Goal: Register for event/course

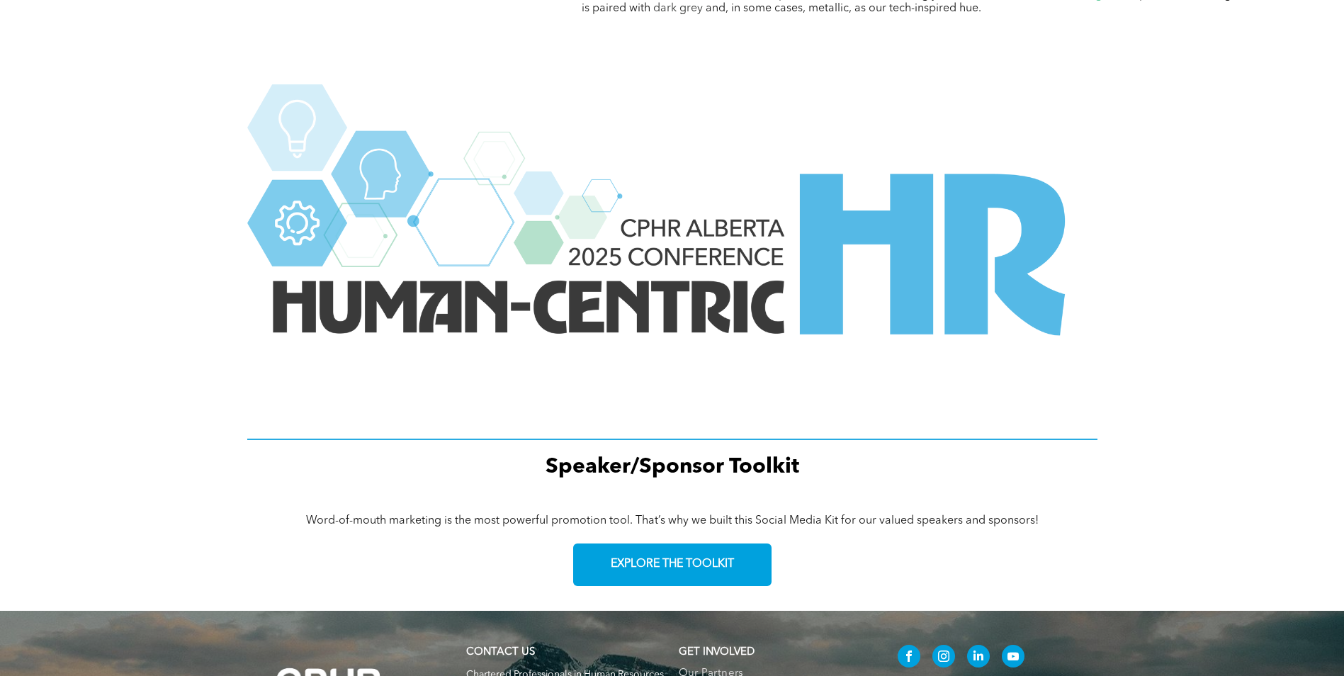
scroll to position [1932, 0]
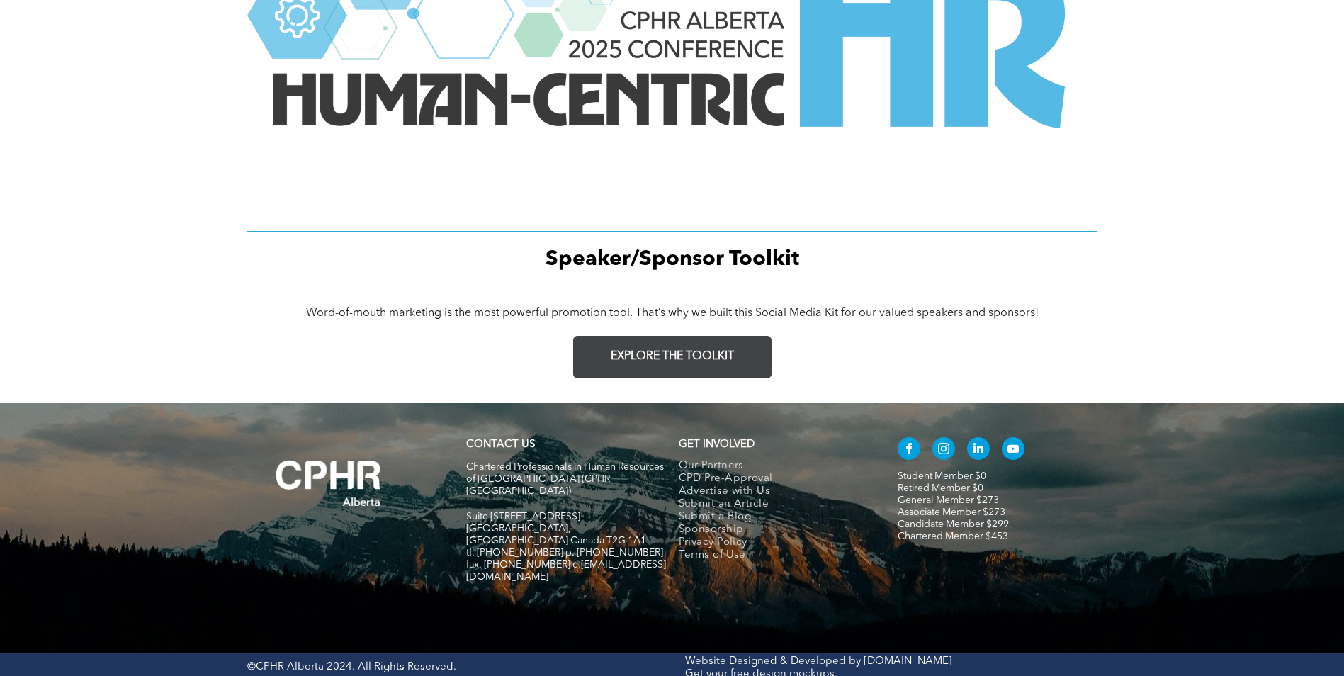
click at [698, 351] on span "EXPLORE THE TOOLKIT" at bounding box center [672, 356] width 123 height 13
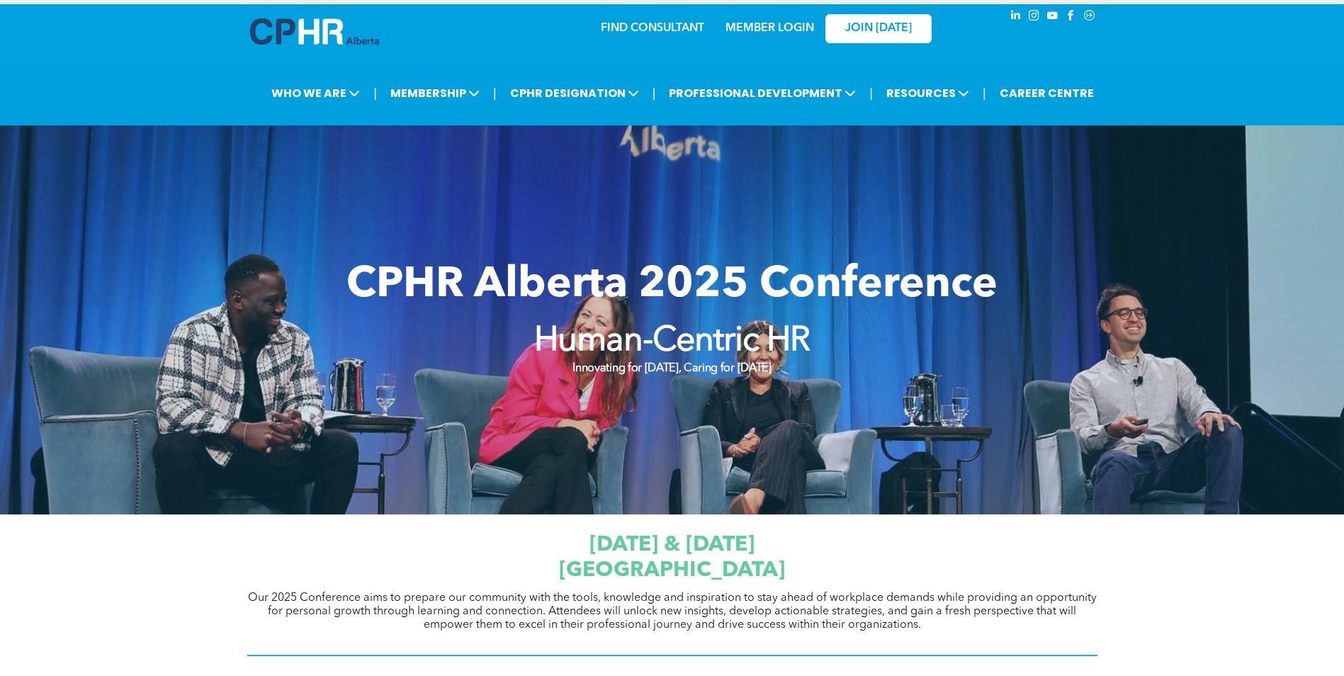
scroll to position [0, 0]
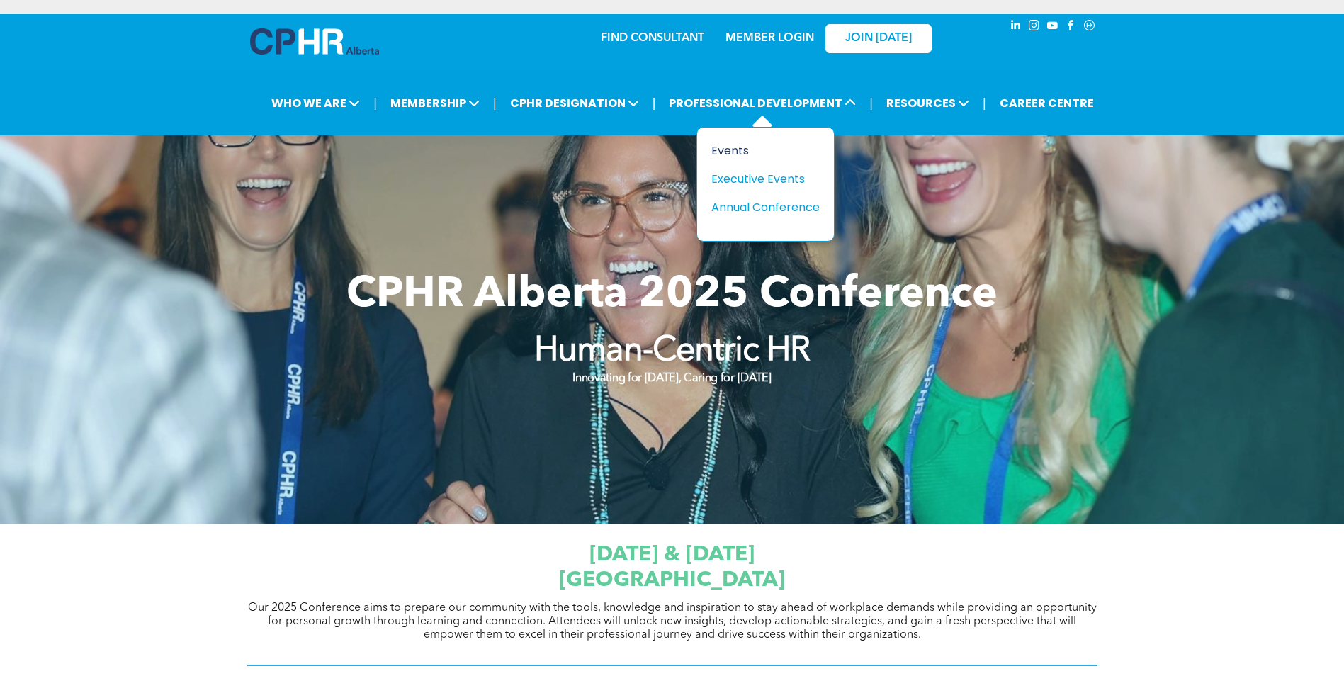
click at [726, 154] on div "Events" at bounding box center [760, 151] width 98 height 18
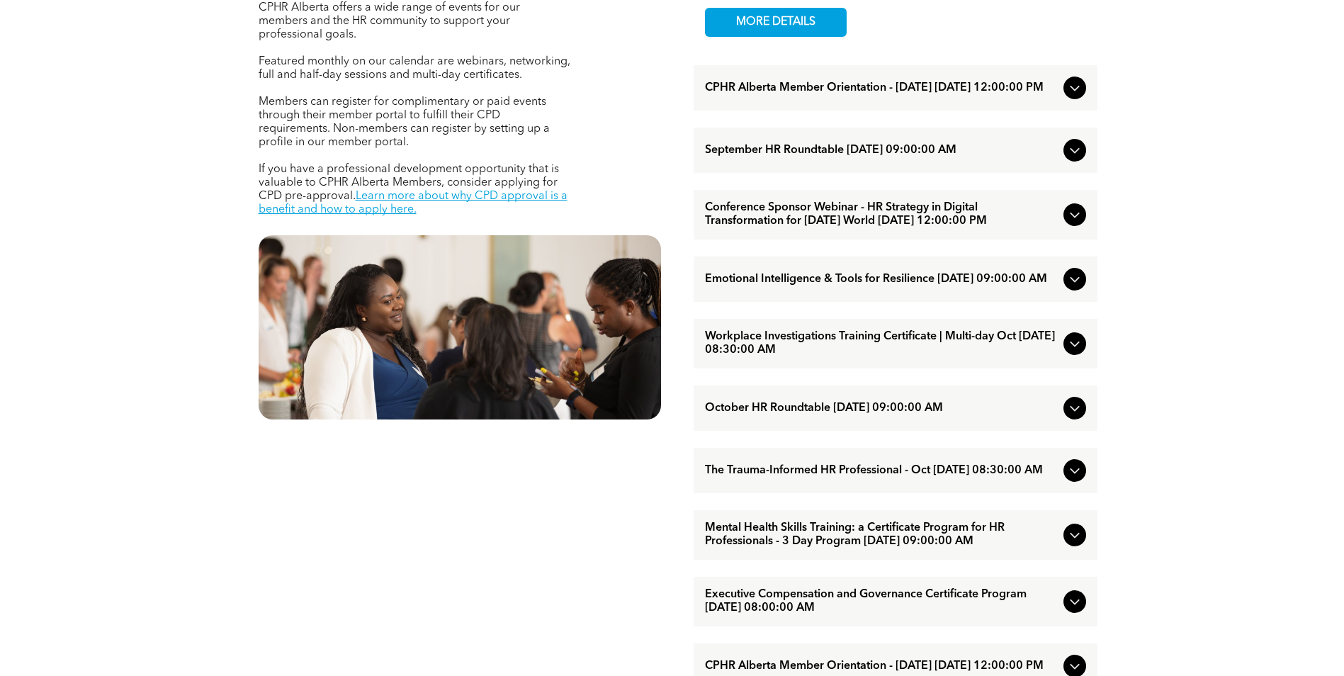
scroll to position [621, 0]
